Goal: Task Accomplishment & Management: Manage account settings

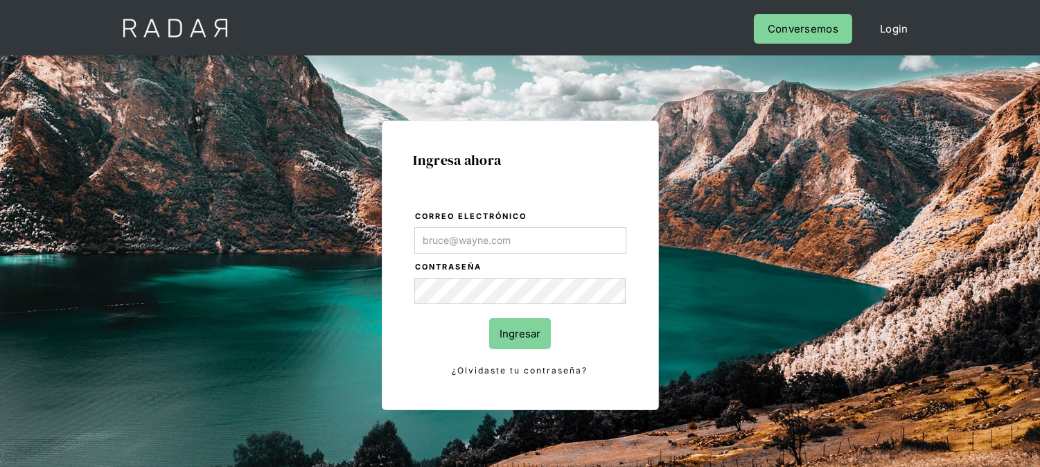
type input "[EMAIL_ADDRESS][DOMAIN_NAME]"
click at [518, 333] on input "Ingresar" at bounding box center [520, 333] width 62 height 31
